Goal: Task Accomplishment & Management: Manage account settings

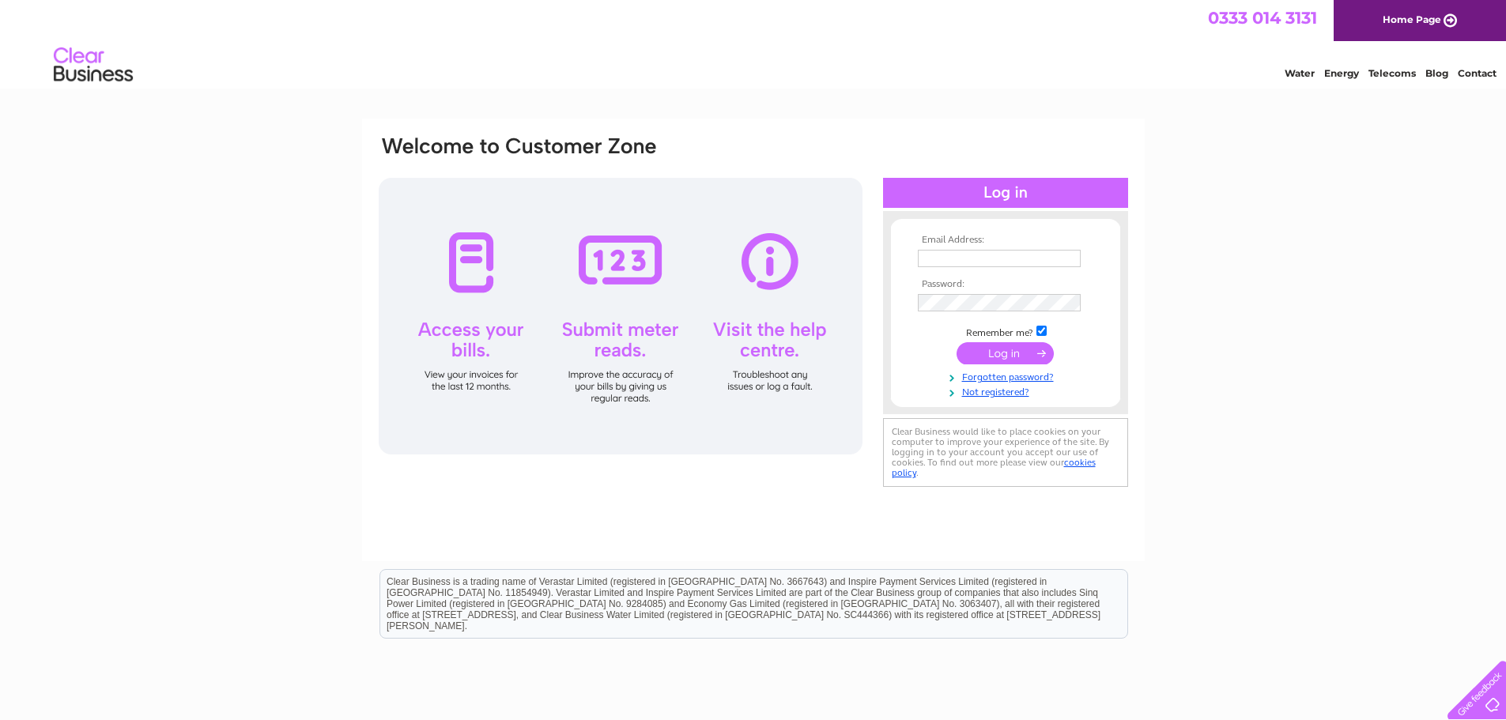
type input "wallacecatherine@hotmail.com"
click at [1029, 356] on input "submit" at bounding box center [1005, 353] width 97 height 22
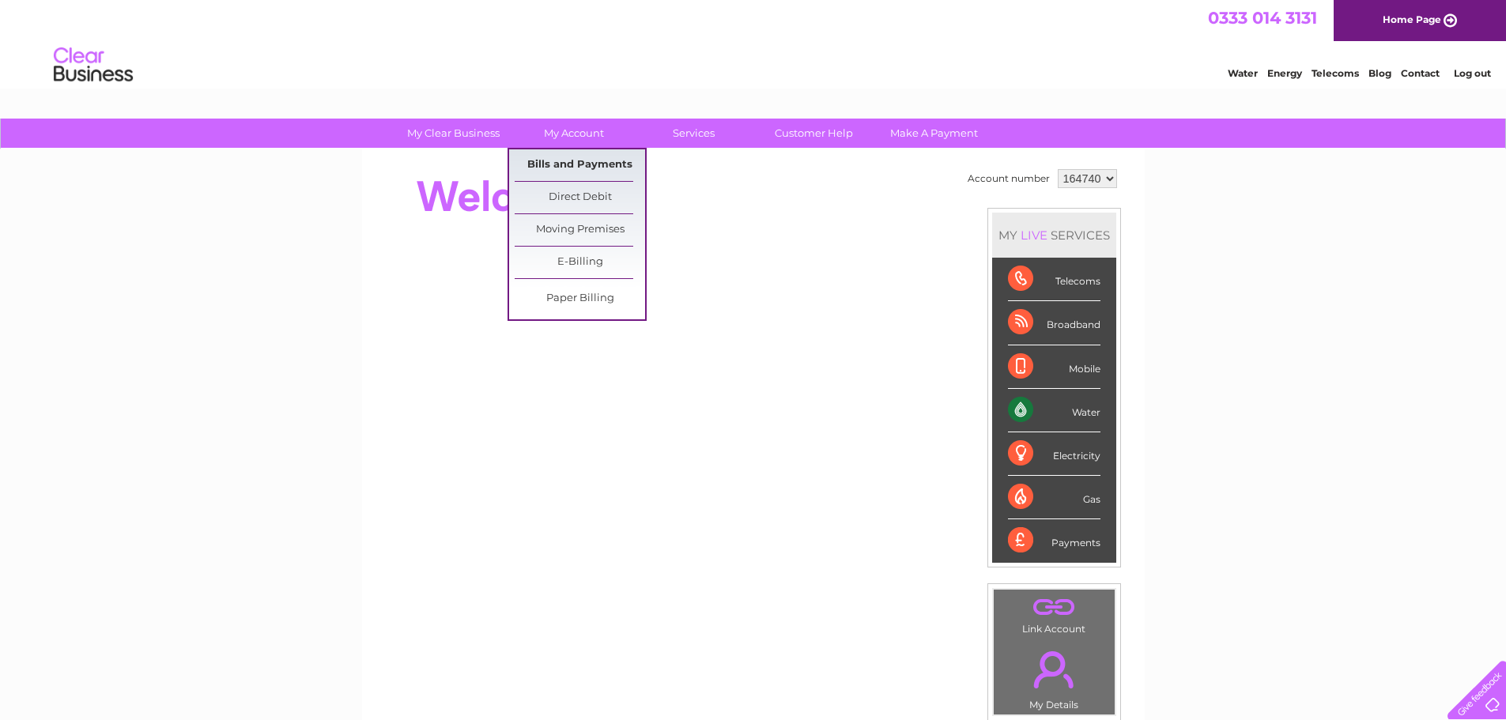
click at [585, 164] on link "Bills and Payments" at bounding box center [580, 165] width 130 height 32
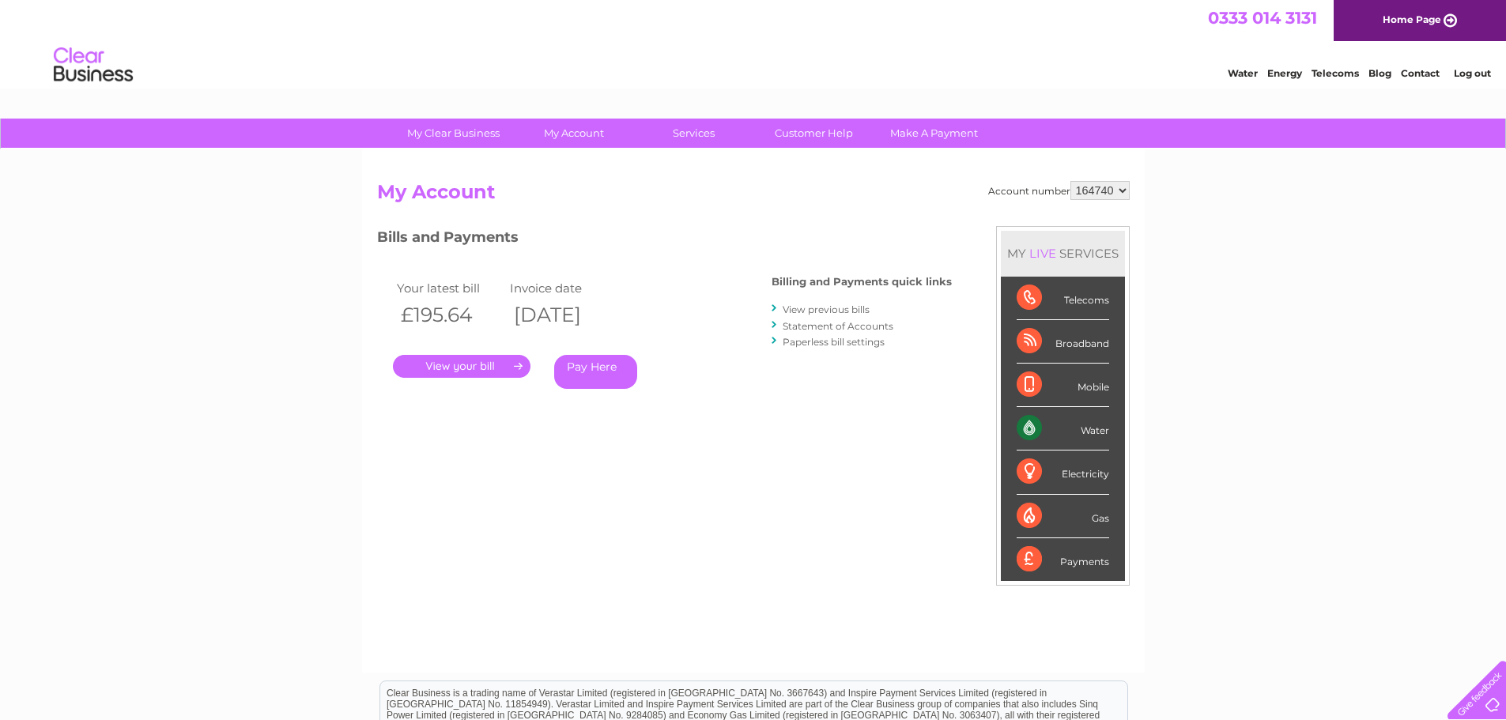
click at [845, 304] on link "View previous bills" at bounding box center [826, 310] width 87 height 12
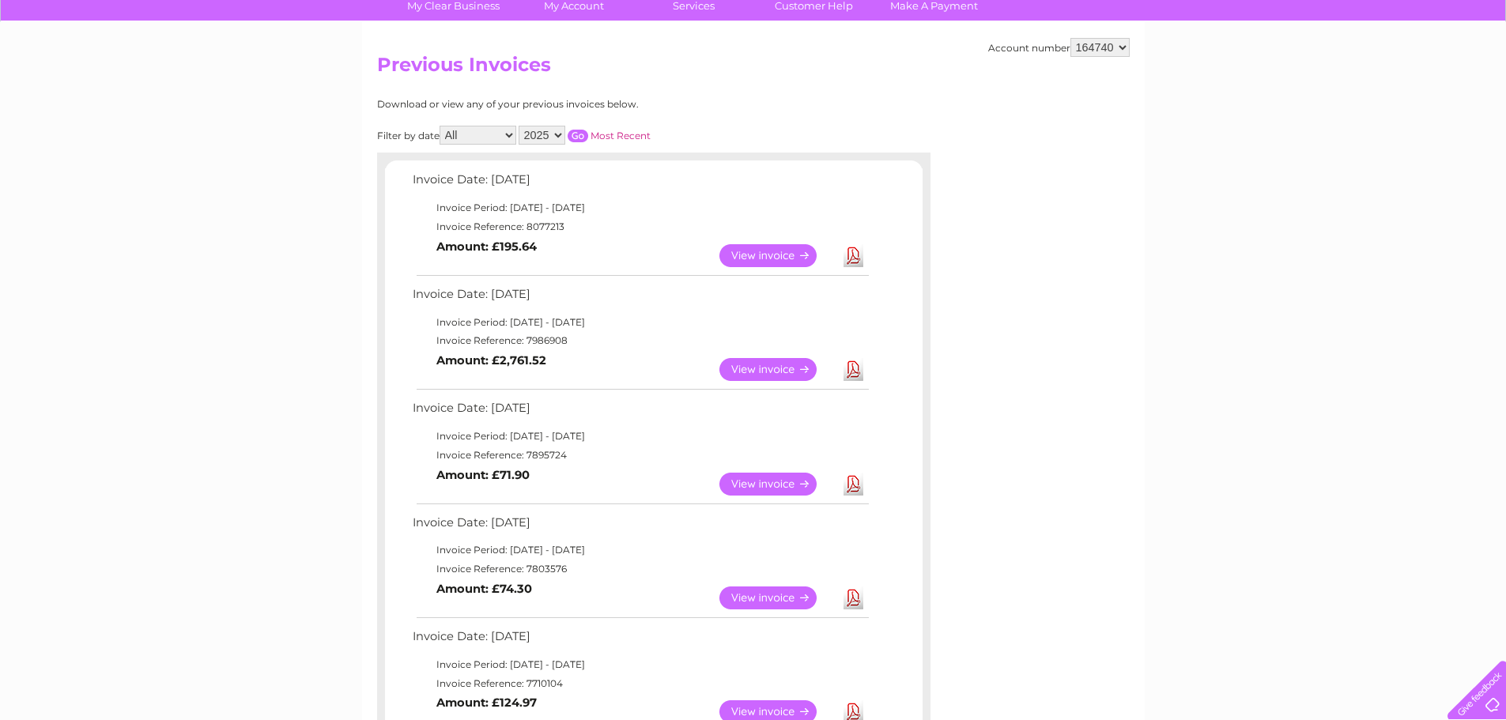
scroll to position [158, 0]
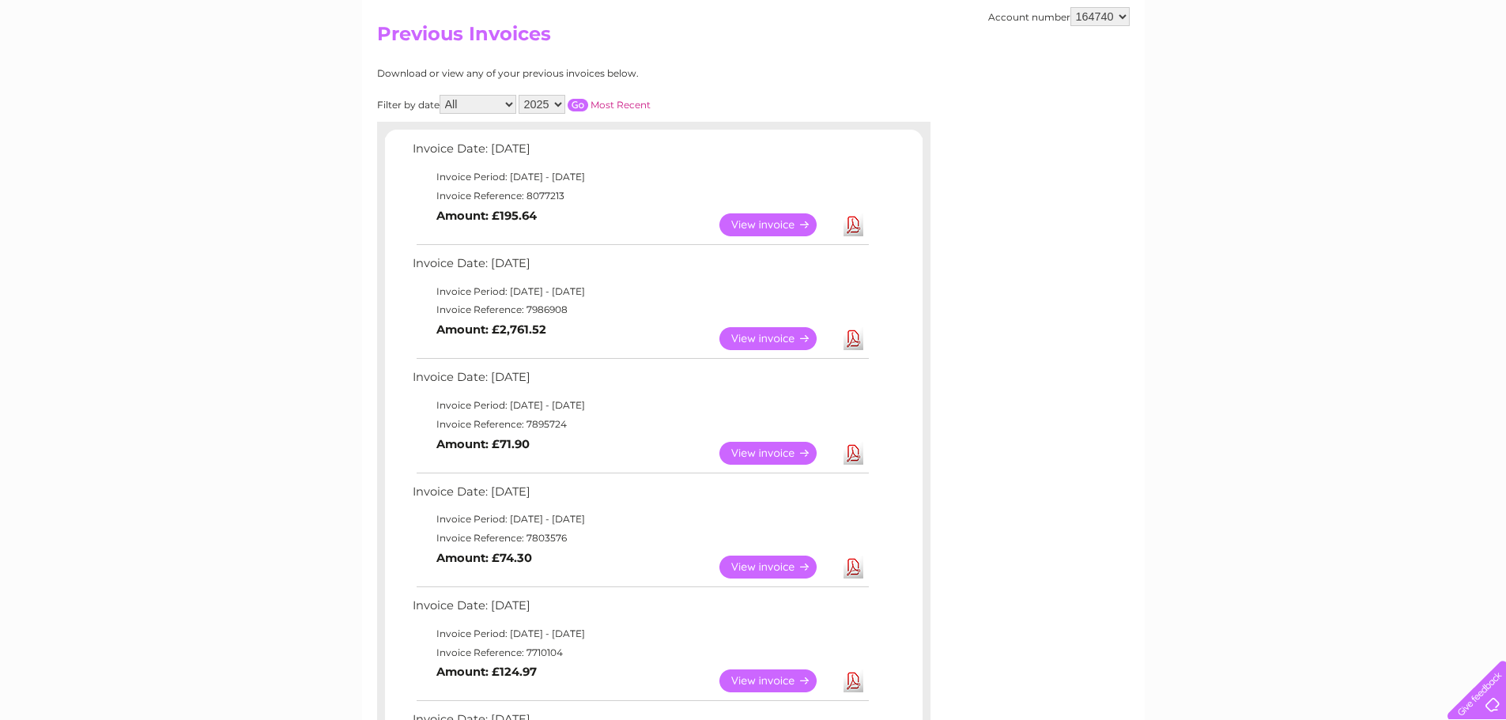
click at [769, 568] on link "View" at bounding box center [777, 567] width 116 height 23
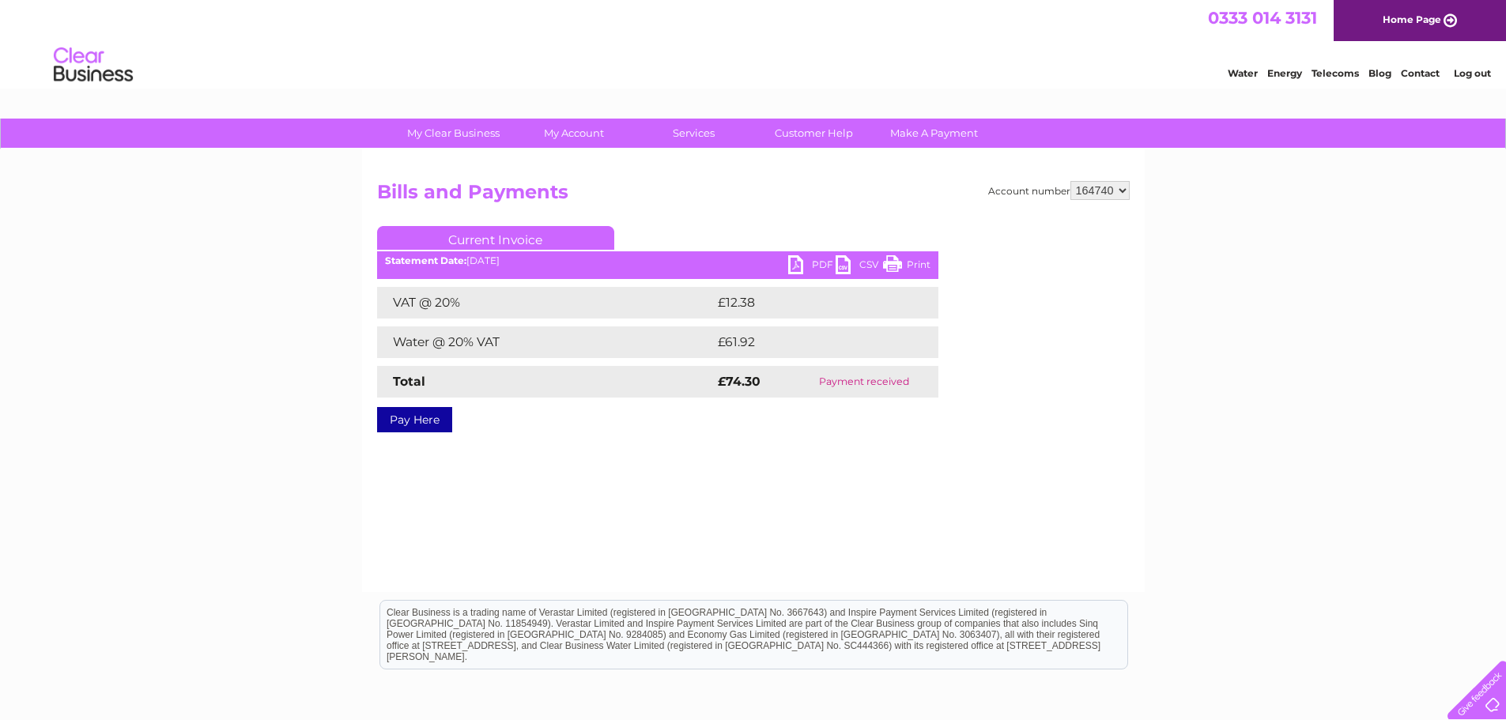
drag, startPoint x: 916, startPoint y: 266, endPoint x: 1169, endPoint y: 21, distance: 351.7
click at [916, 266] on link "Print" at bounding box center [906, 266] width 47 height 23
click at [818, 262] on link "PDF" at bounding box center [811, 266] width 47 height 23
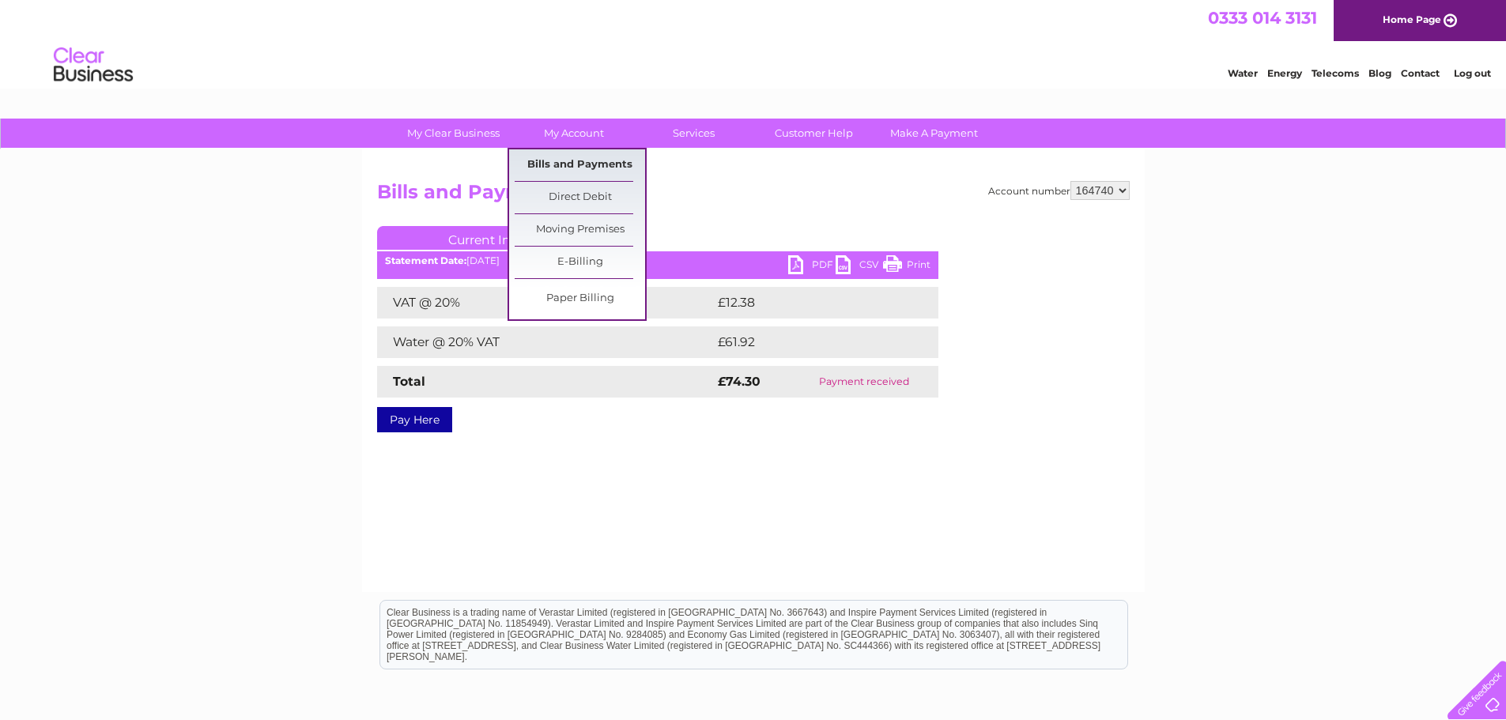
click at [592, 163] on link "Bills and Payments" at bounding box center [580, 165] width 130 height 32
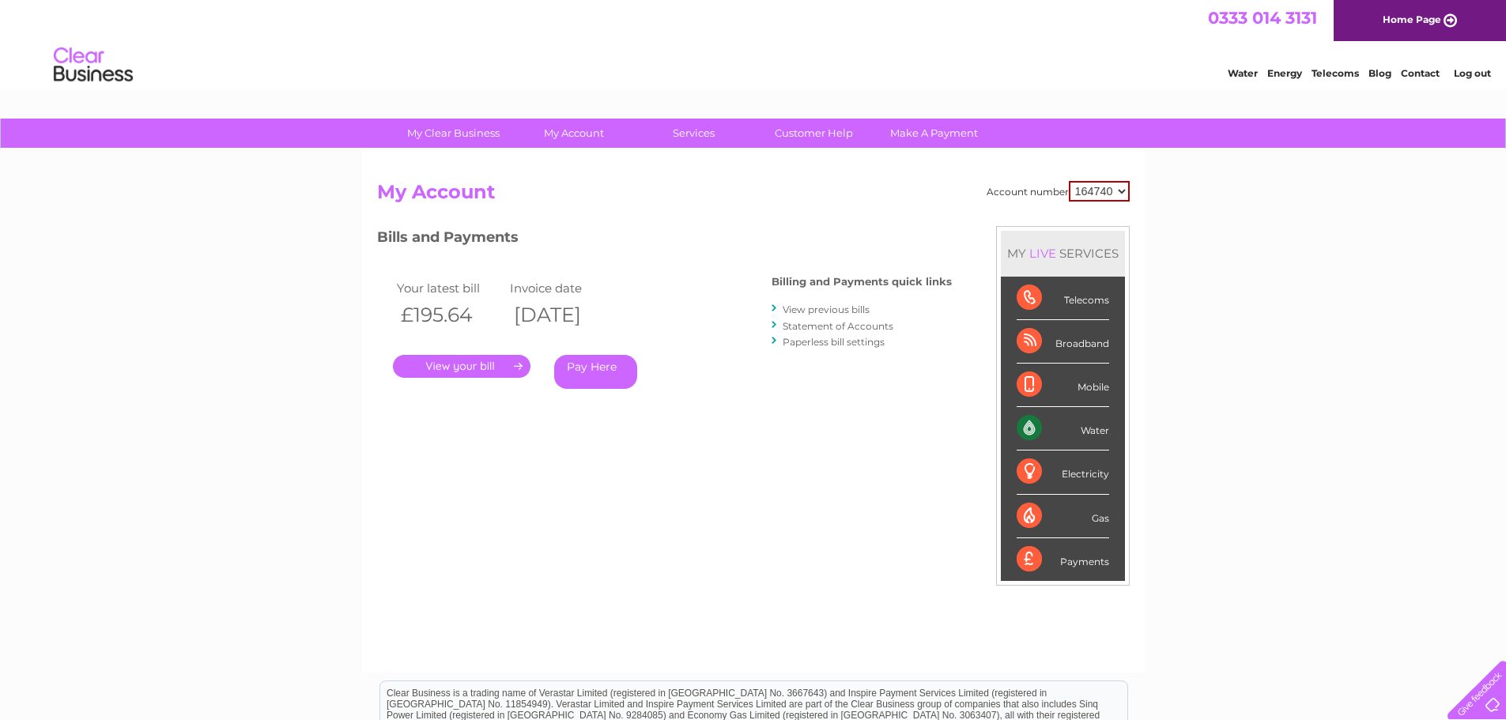
click at [844, 304] on li "View previous bills" at bounding box center [862, 309] width 180 height 16
click at [851, 308] on link "View previous bills" at bounding box center [826, 310] width 87 height 12
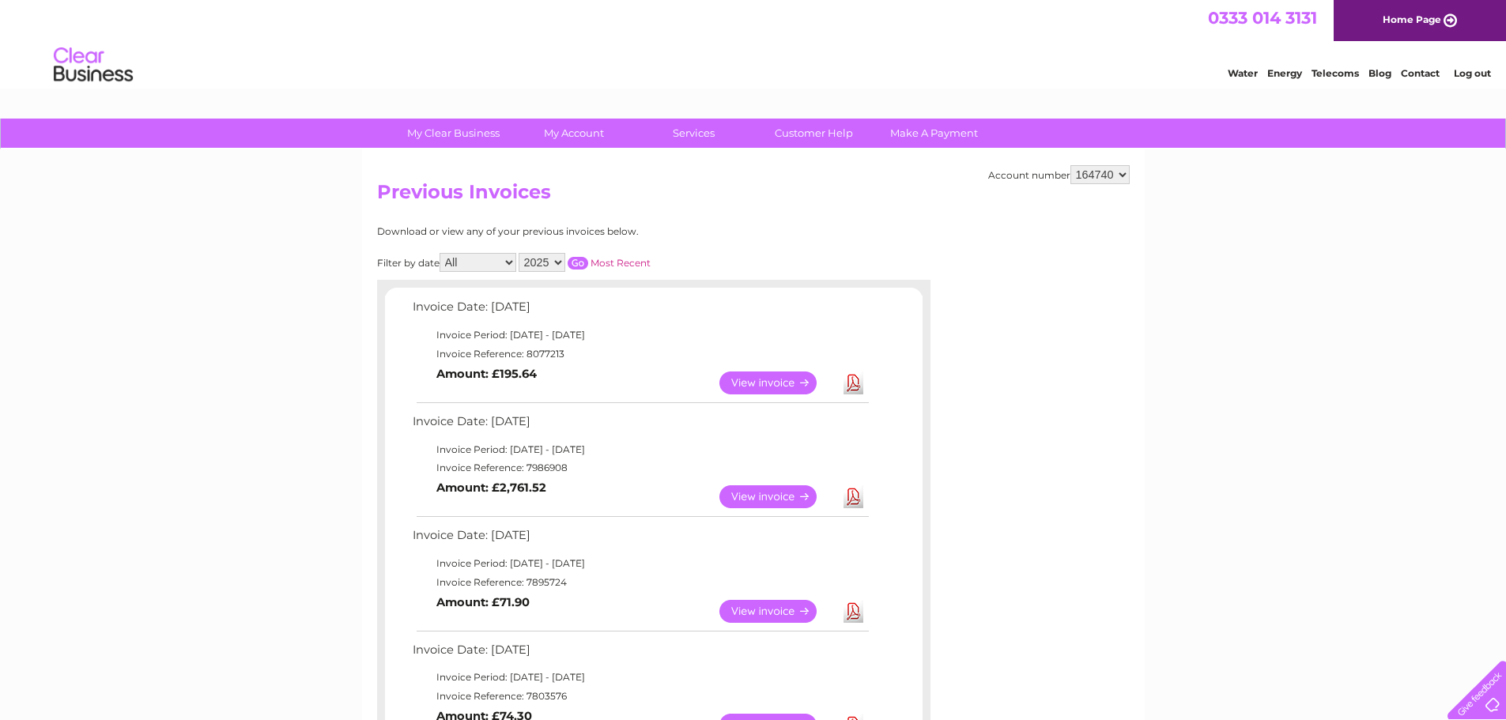
click at [795, 497] on link "View" at bounding box center [777, 496] width 116 height 23
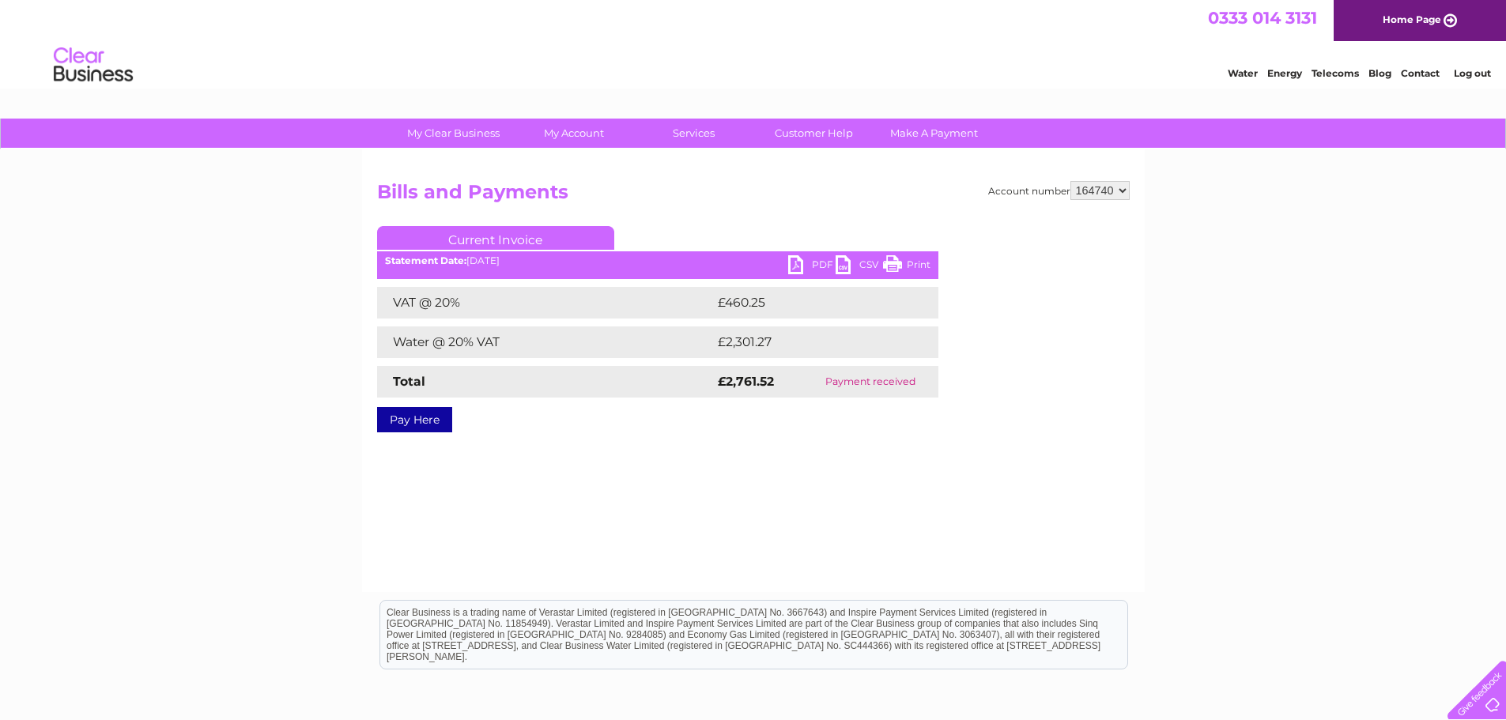
click at [823, 266] on link "PDF" at bounding box center [811, 266] width 47 height 23
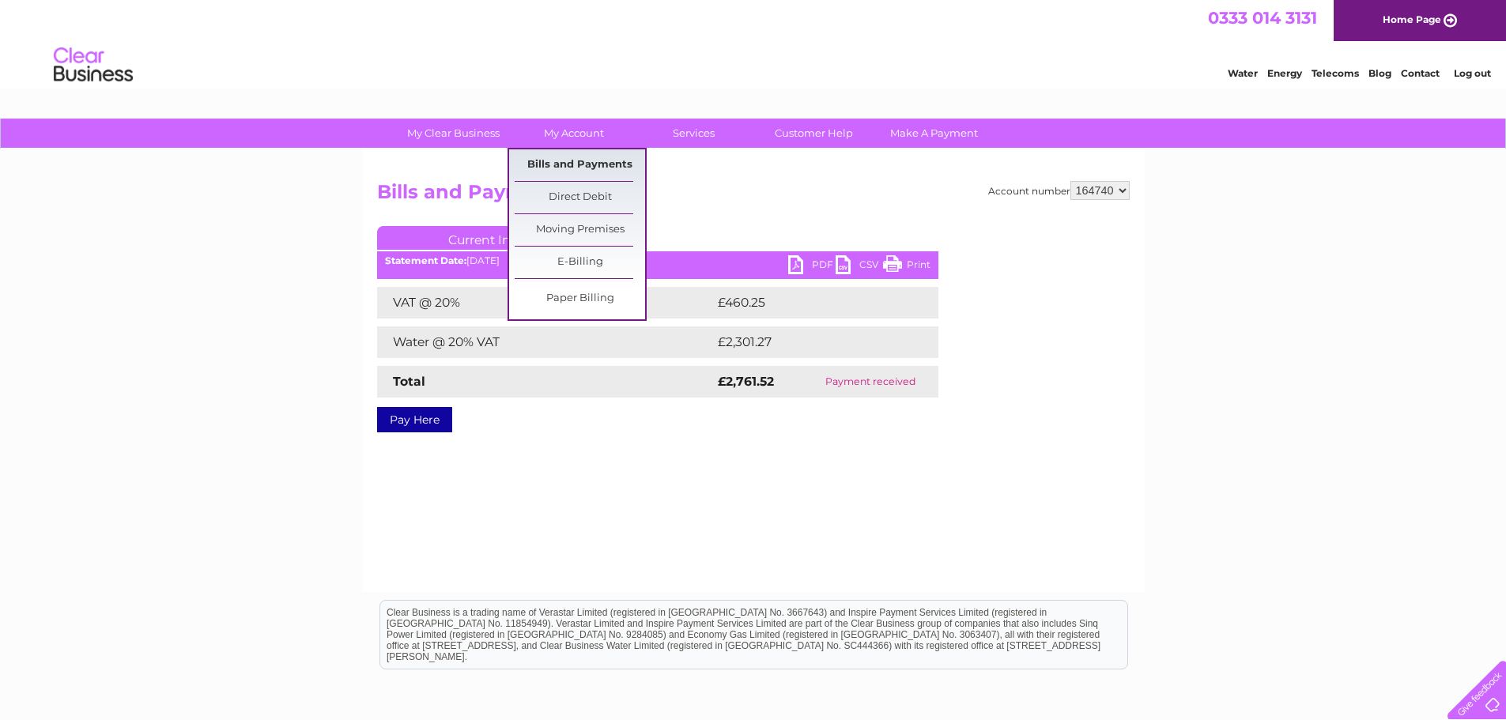
click at [579, 164] on link "Bills and Payments" at bounding box center [580, 165] width 130 height 32
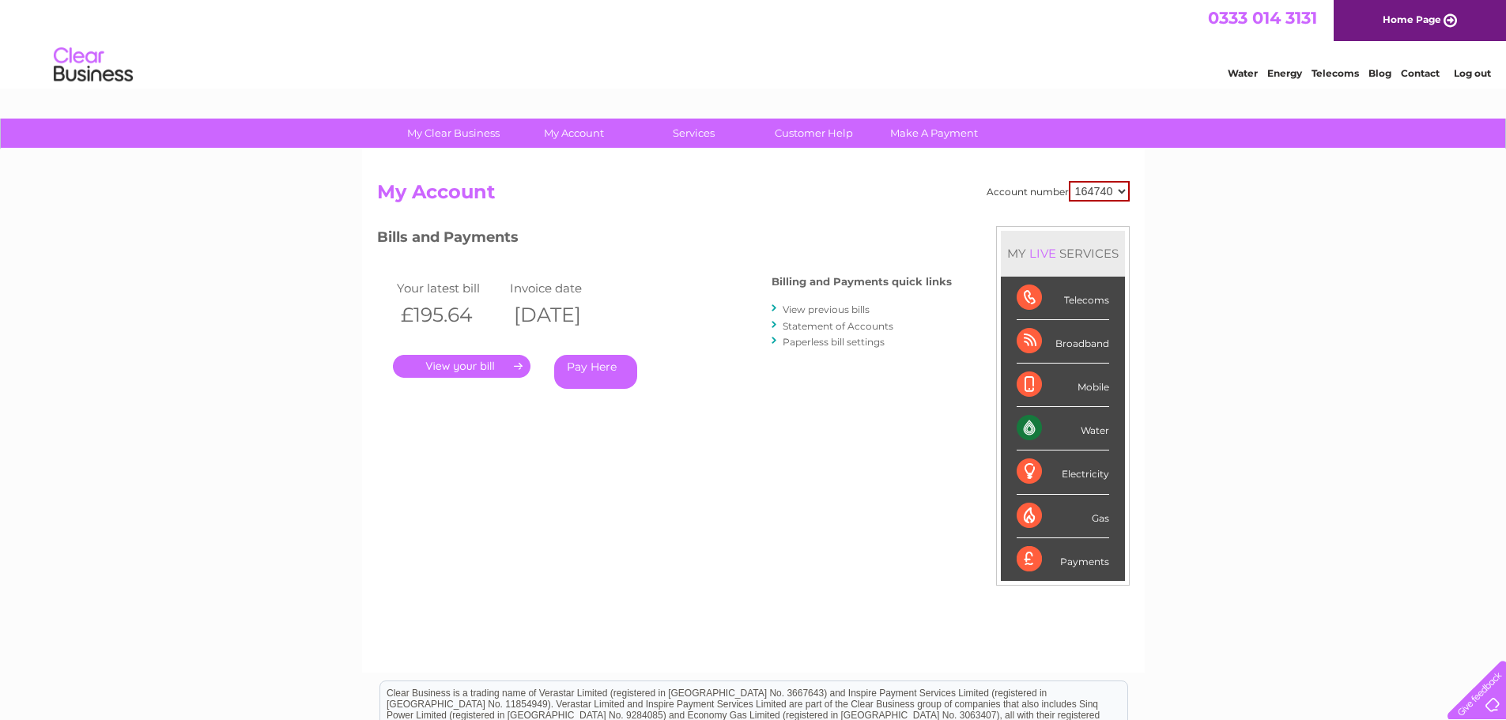
click at [826, 305] on link "View previous bills" at bounding box center [826, 310] width 87 height 12
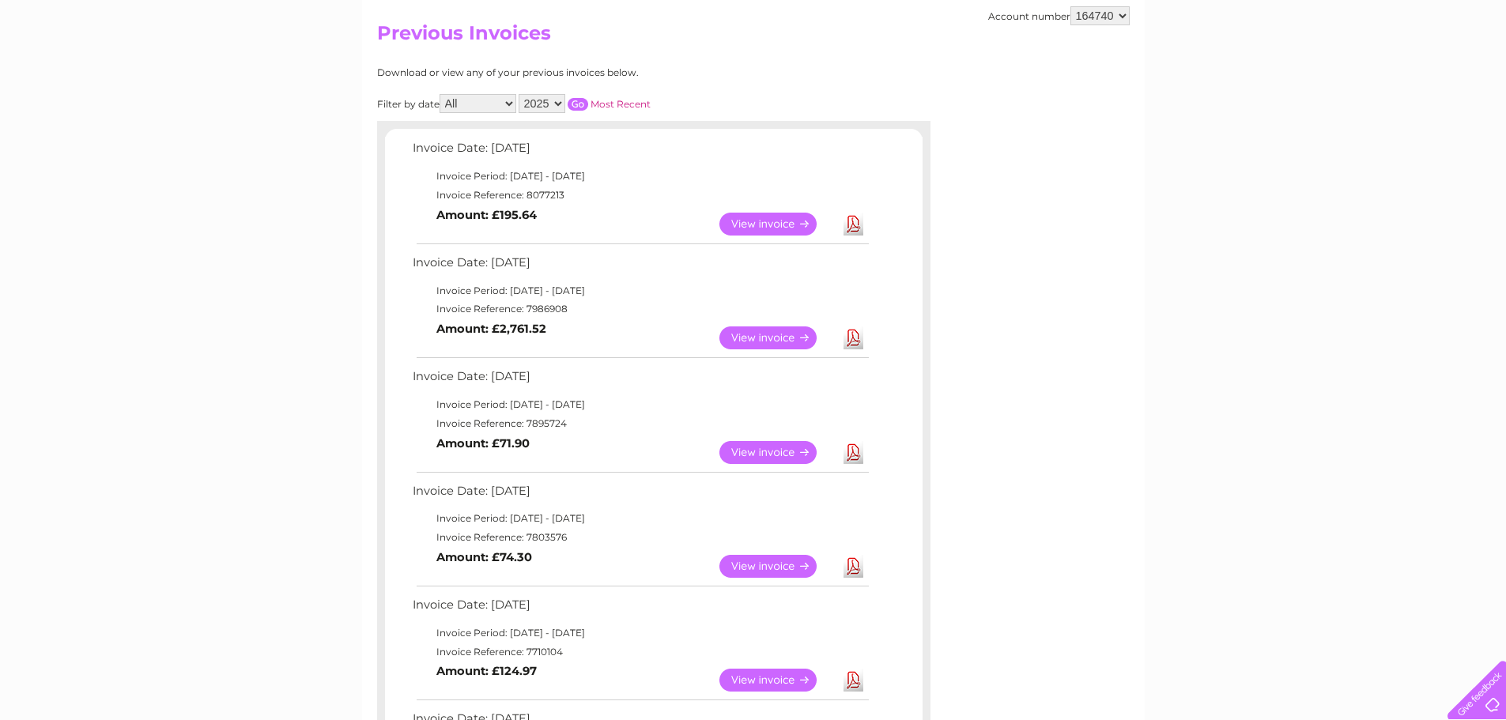
scroll to position [237, 0]
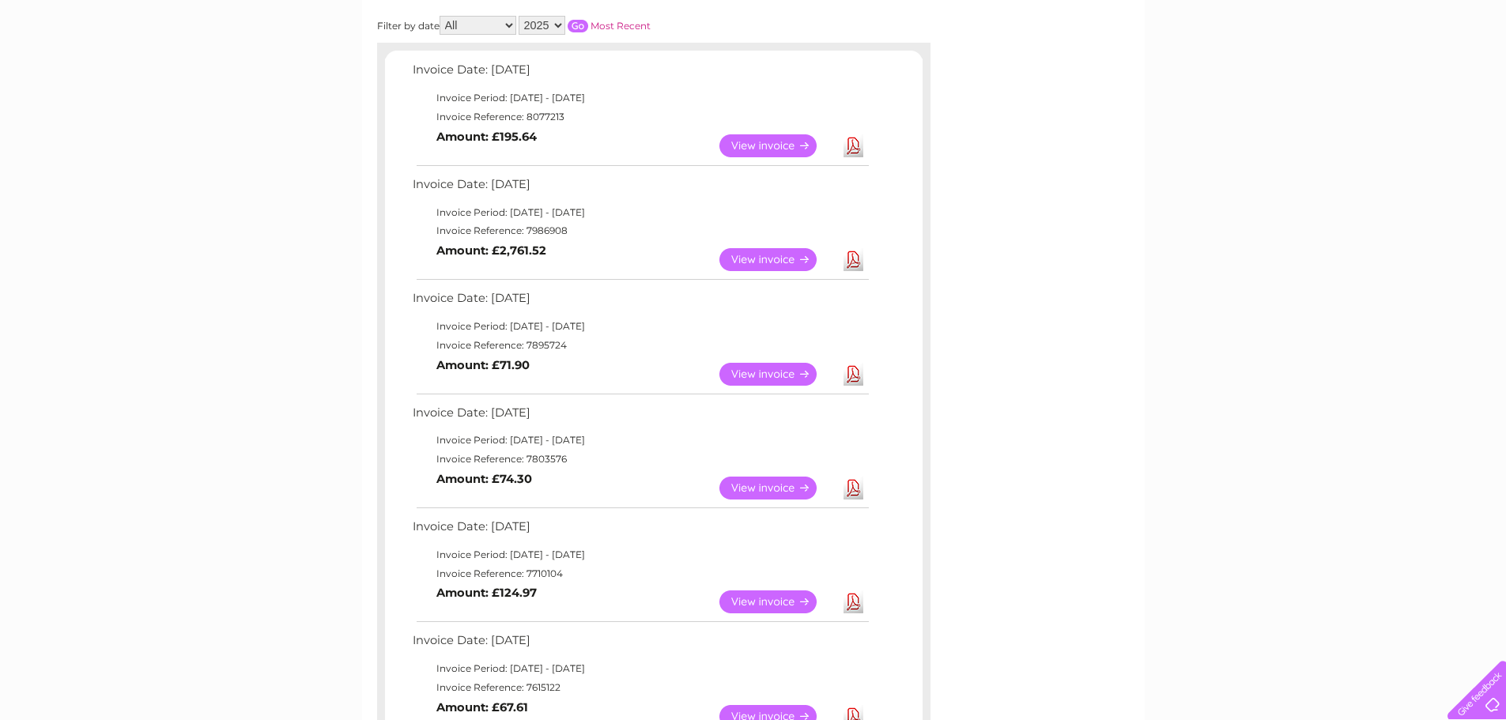
click at [777, 364] on link "View" at bounding box center [777, 374] width 116 height 23
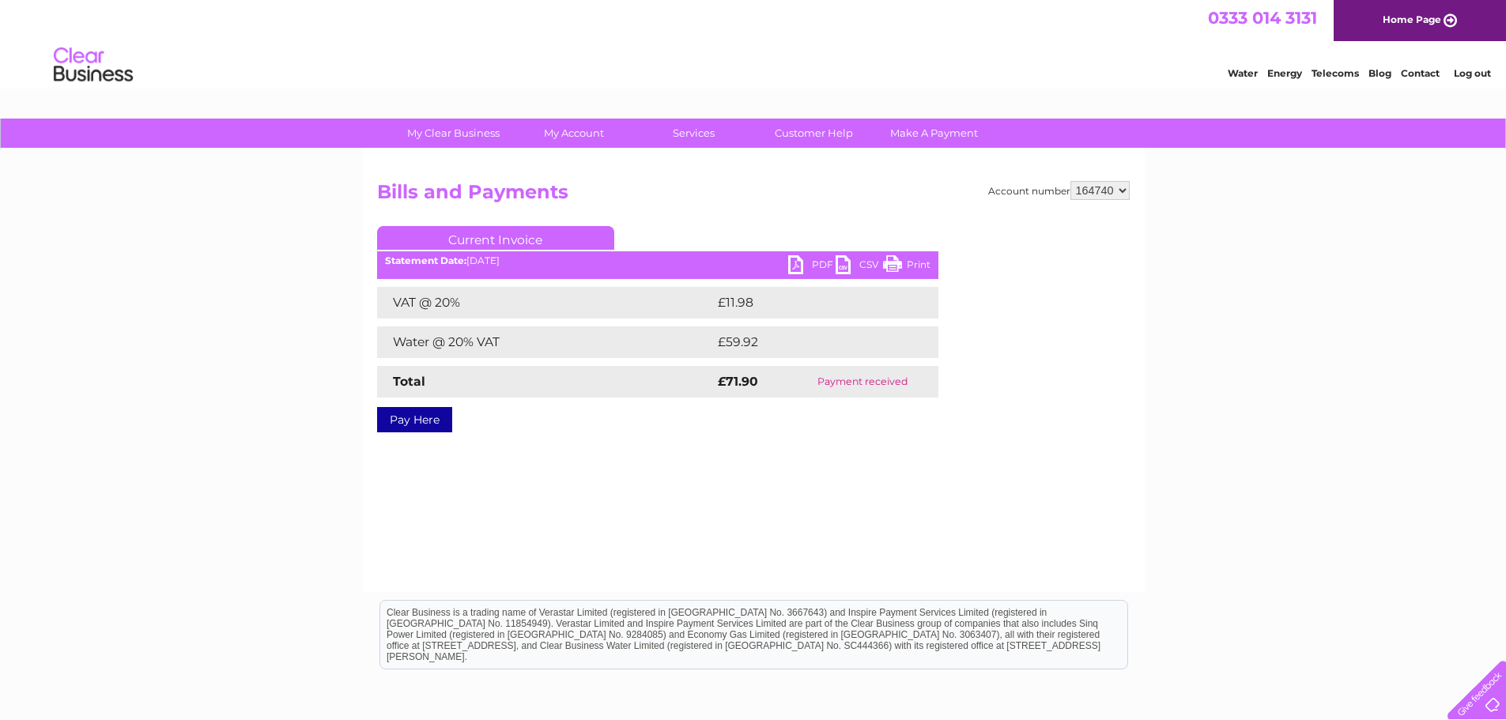
click at [821, 266] on link "PDF" at bounding box center [811, 266] width 47 height 23
